Goal: Task Accomplishment & Management: Understand process/instructions

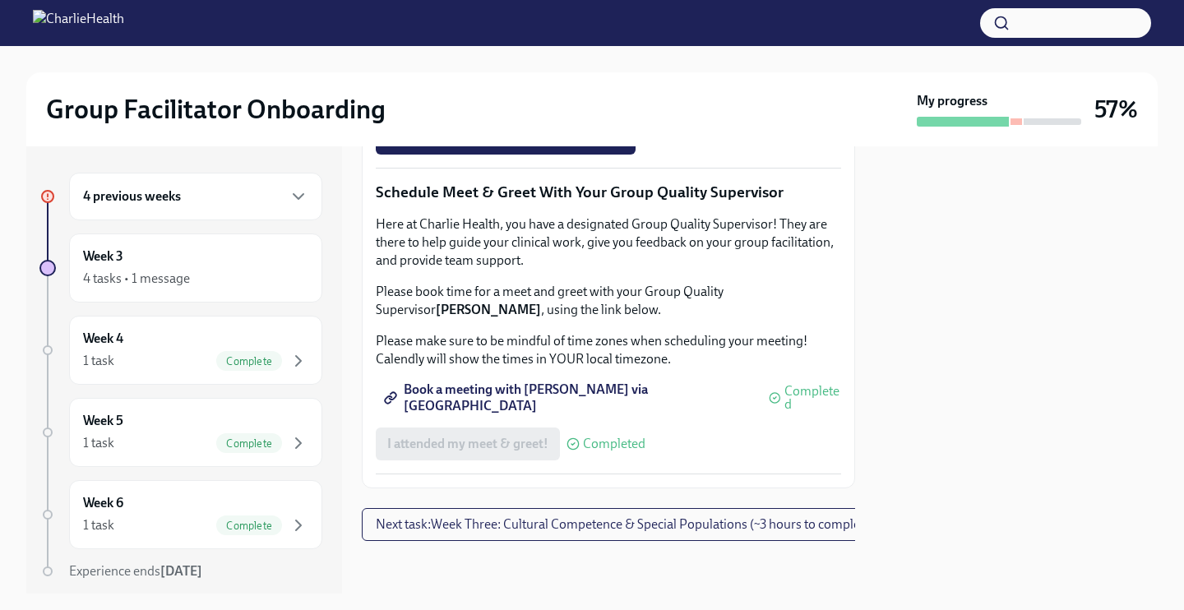
scroll to position [1421, 0]
click at [538, 100] on span "Complete this form to schedule your observations" at bounding box center [536, 92] width 299 height 16
click at [567, 100] on span "Complete this form to schedule your observations" at bounding box center [536, 92] width 299 height 16
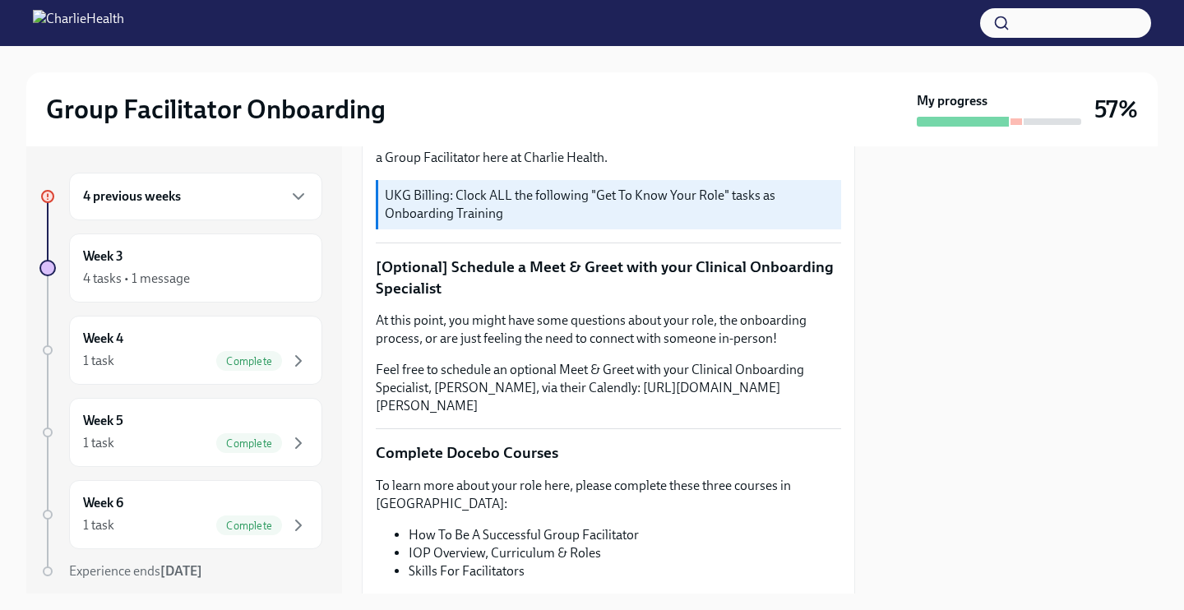
click at [277, 203] on div "4 previous weeks" at bounding box center [195, 197] width 225 height 20
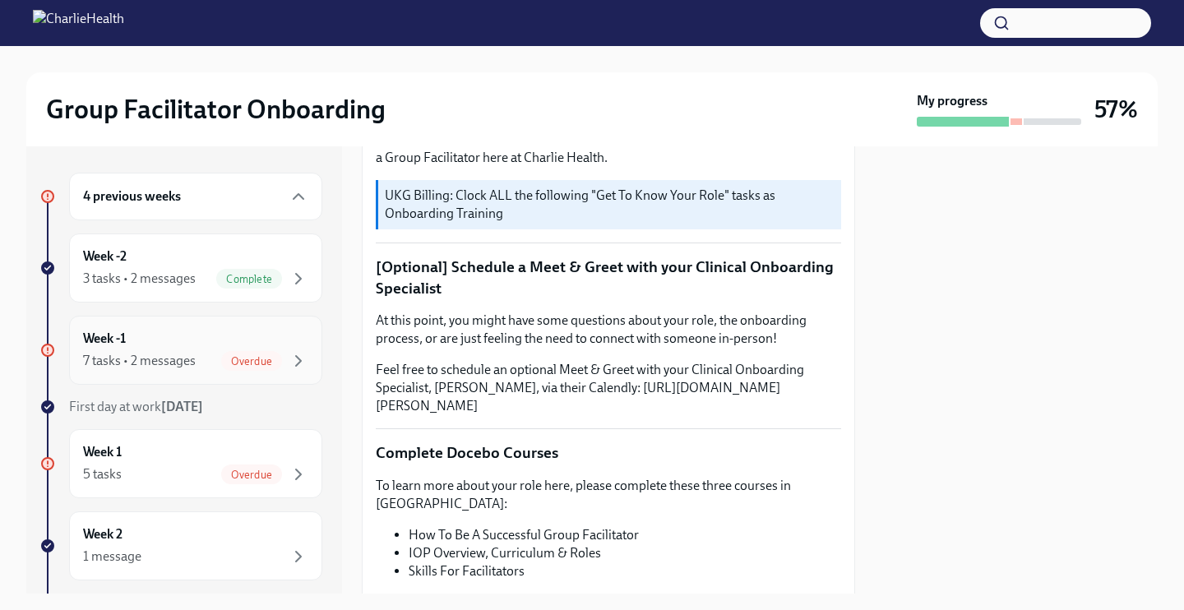
click at [293, 346] on div "Week -1 7 tasks • 2 messages Overdue" at bounding box center [195, 350] width 225 height 41
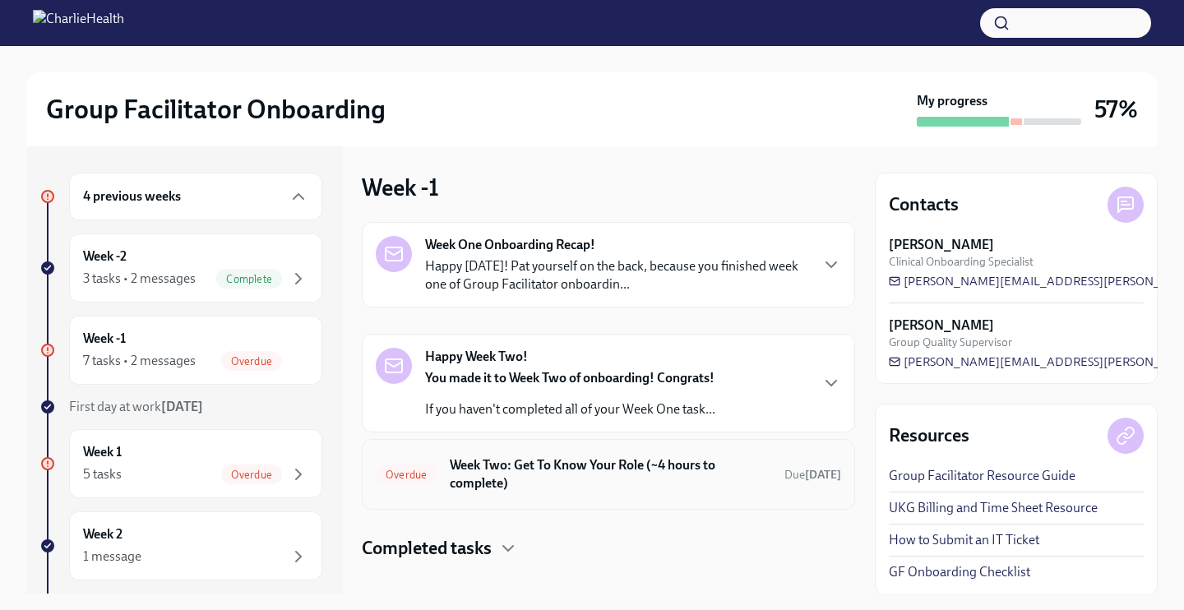
click at [522, 474] on h6 "Week Two: Get To Know Your Role (~4 hours to complete)" at bounding box center [610, 474] width 321 height 36
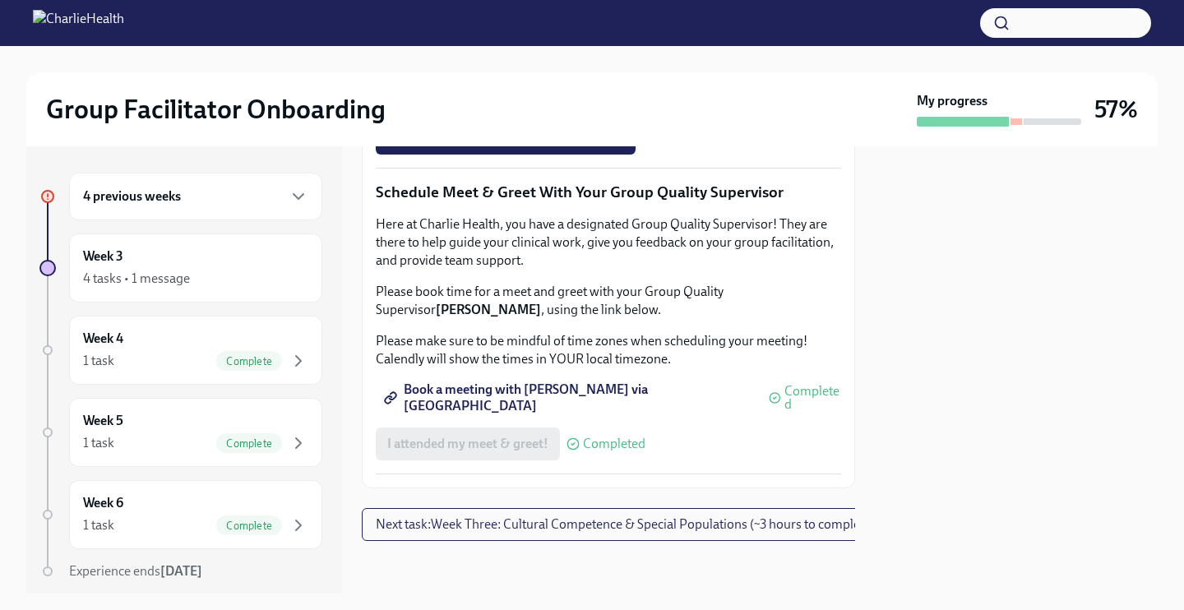
click at [529, 521] on span "Next task : Week Three: Cultural Competence & Special Populations (~3 hours to …" at bounding box center [625, 524] width 499 height 16
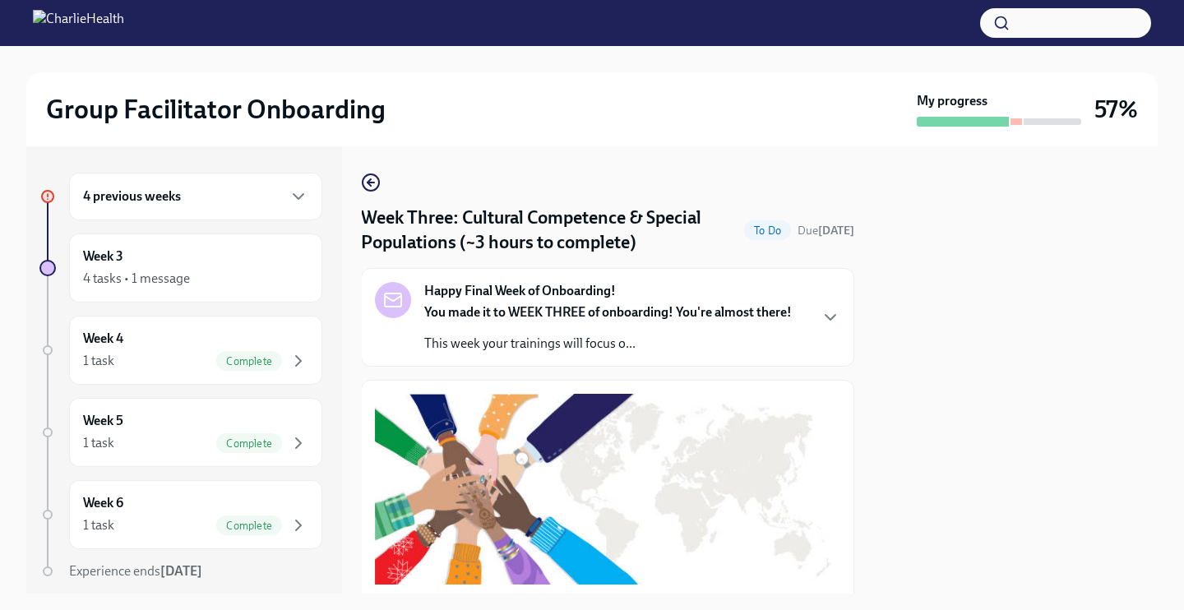
scroll to position [0, 1]
